Goal: Information Seeking & Learning: Learn about a topic

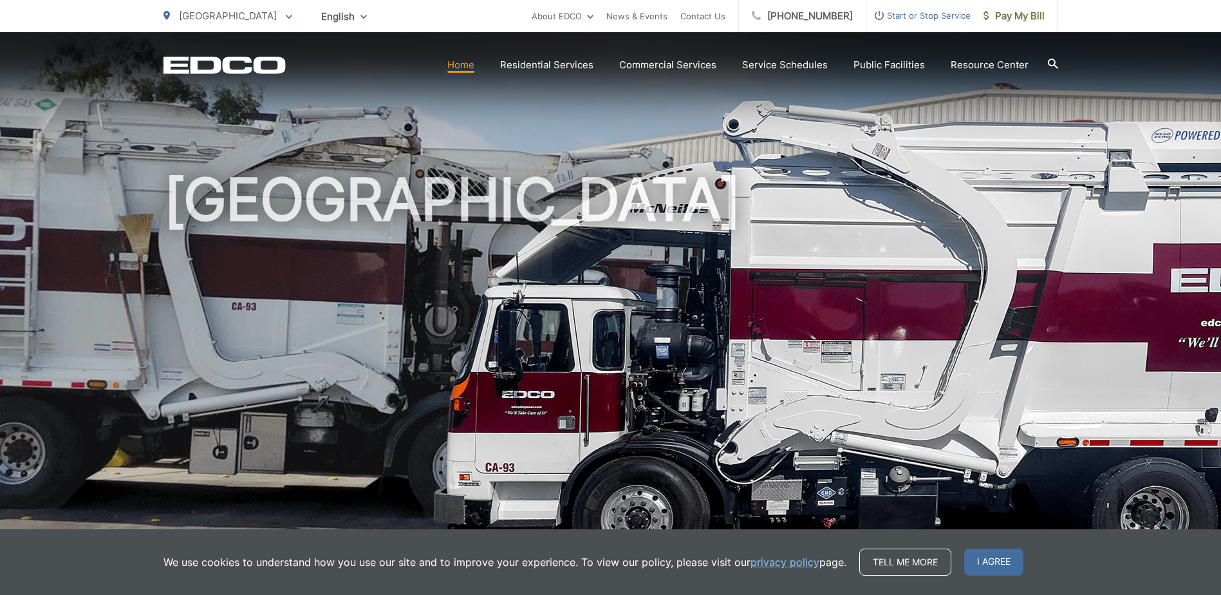
click at [1051, 59] on icon at bounding box center [1052, 64] width 10 height 10
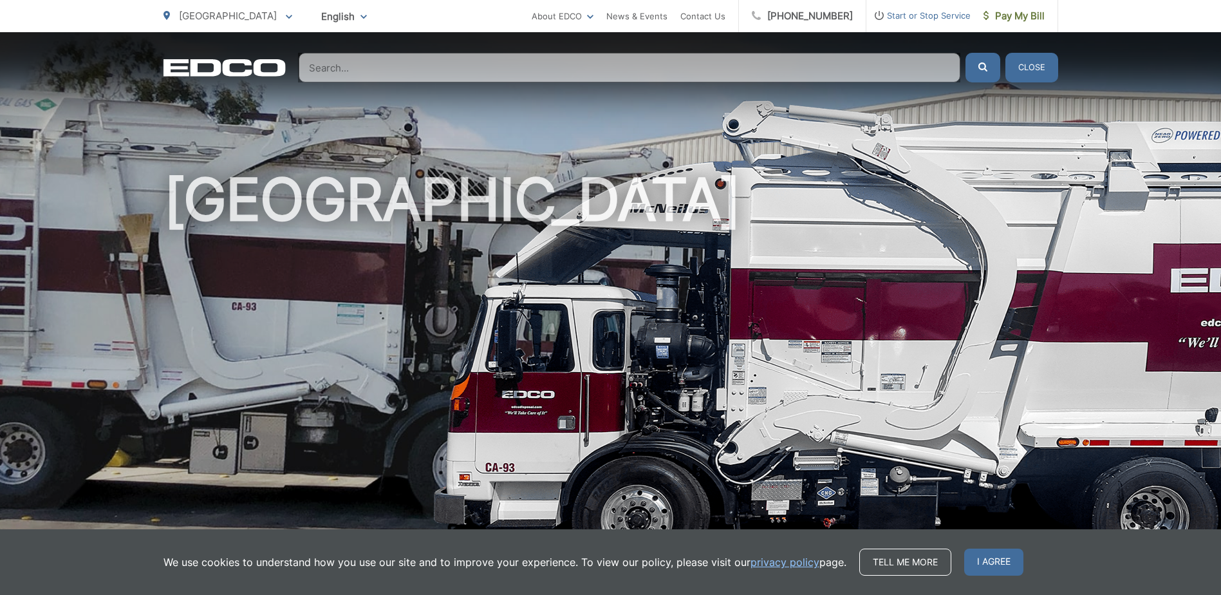
click at [311, 66] on input "Search" at bounding box center [630, 68] width 662 height 30
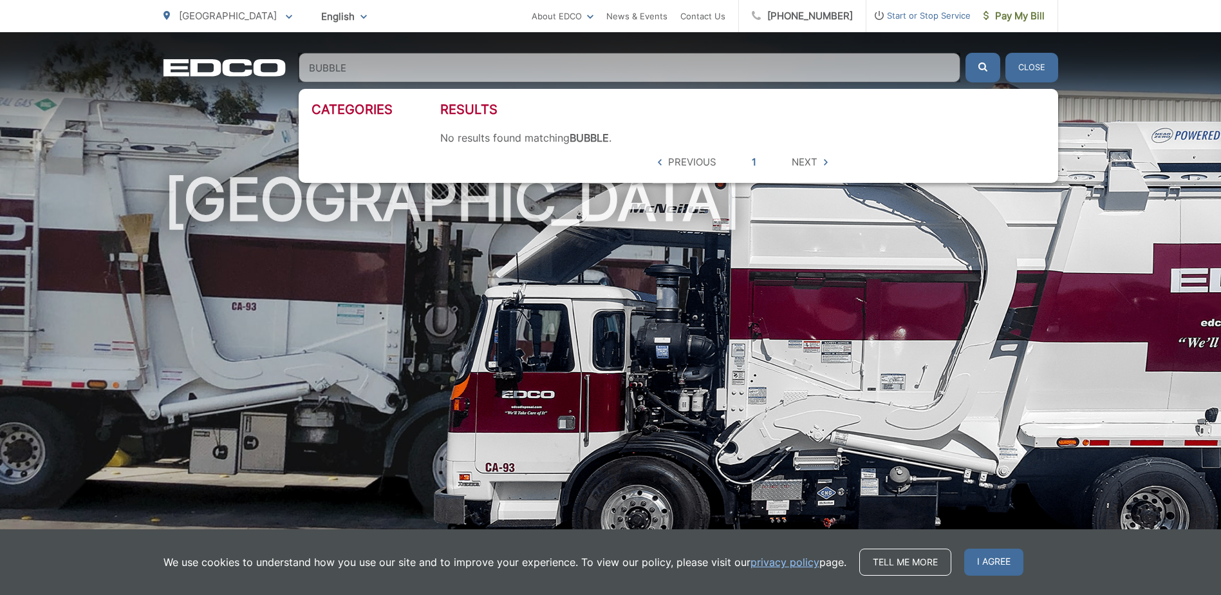
type input "BUBBLE"
click at [1030, 61] on button "Close" at bounding box center [1032, 68] width 53 height 30
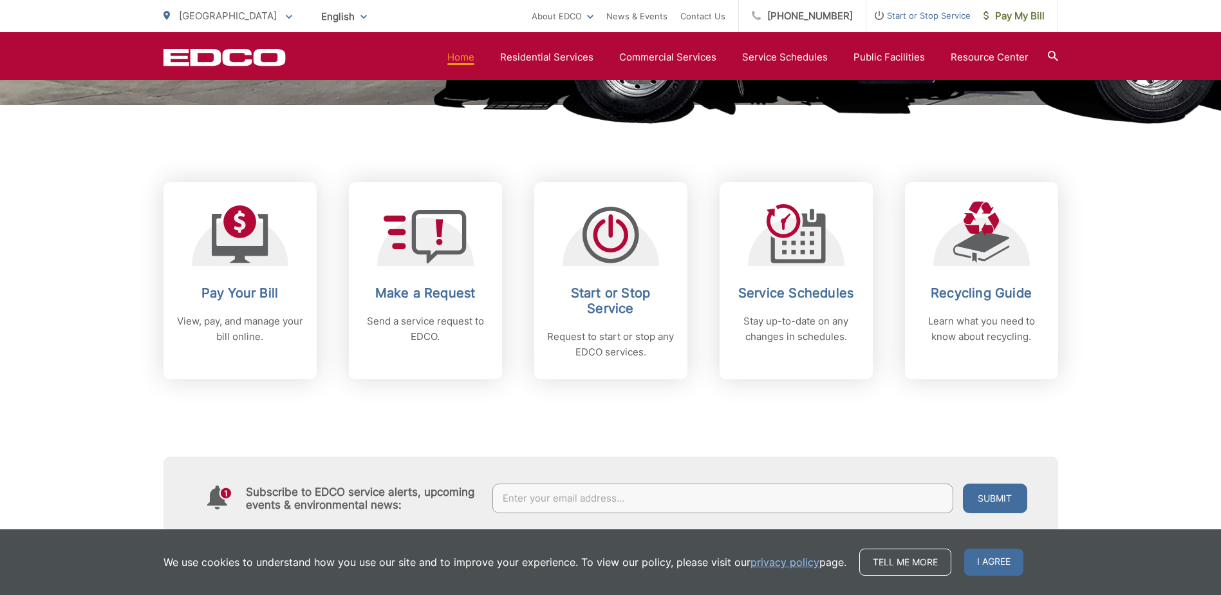
scroll to position [461, 0]
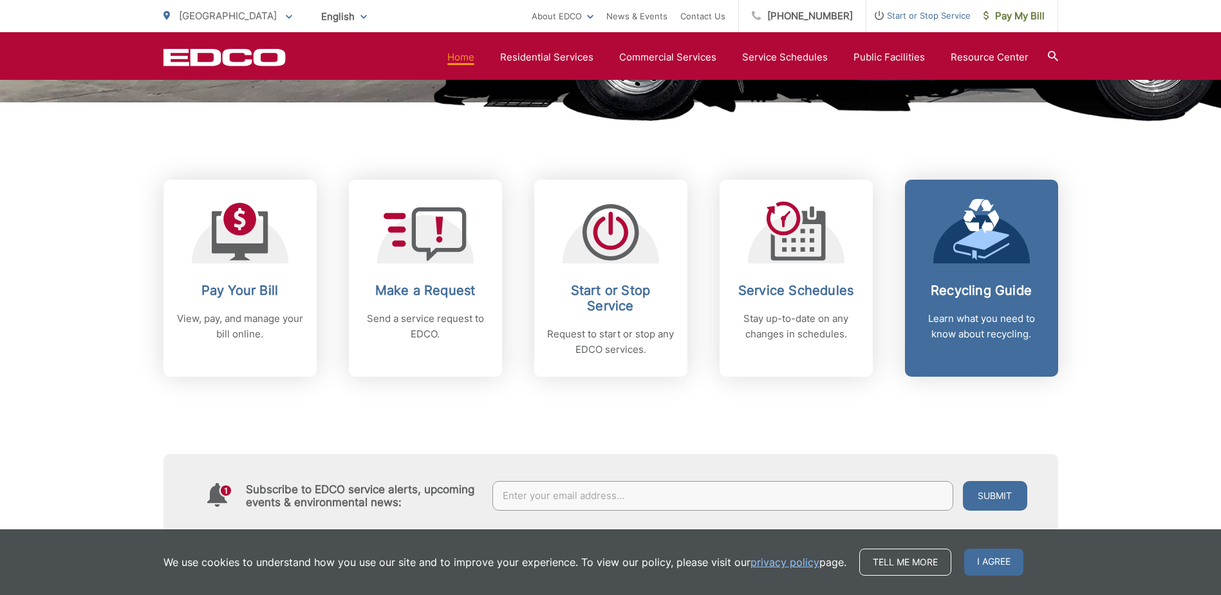
click at [978, 292] on h2 "Recycling Guide" at bounding box center [981, 290] width 127 height 15
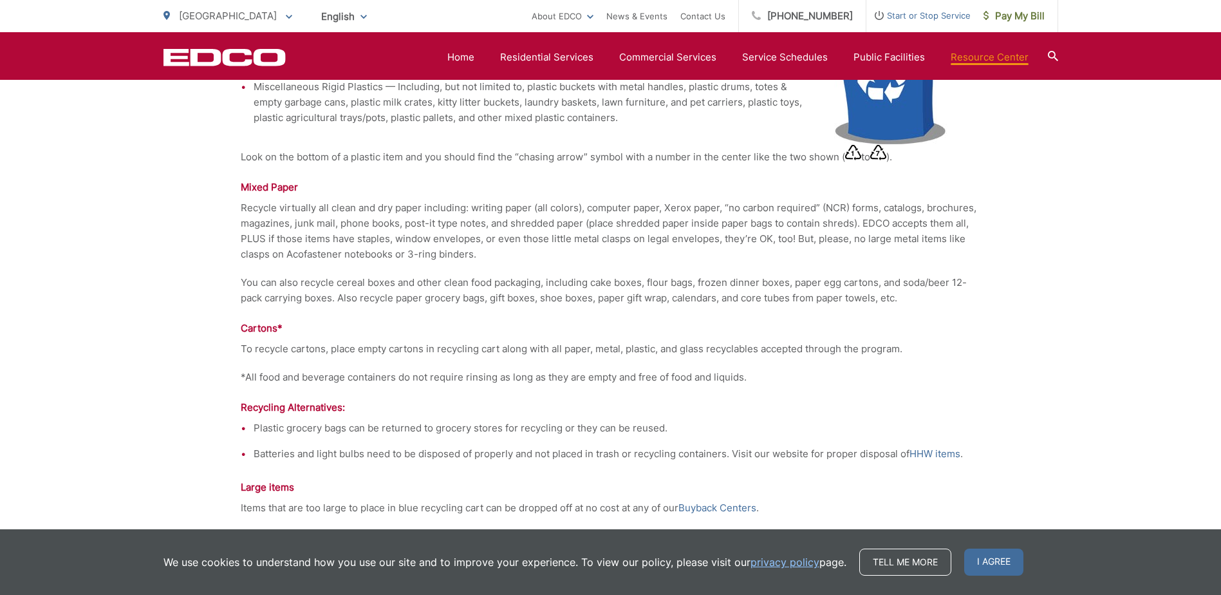
scroll to position [1441, 0]
